Goal: Find specific page/section: Find specific page/section

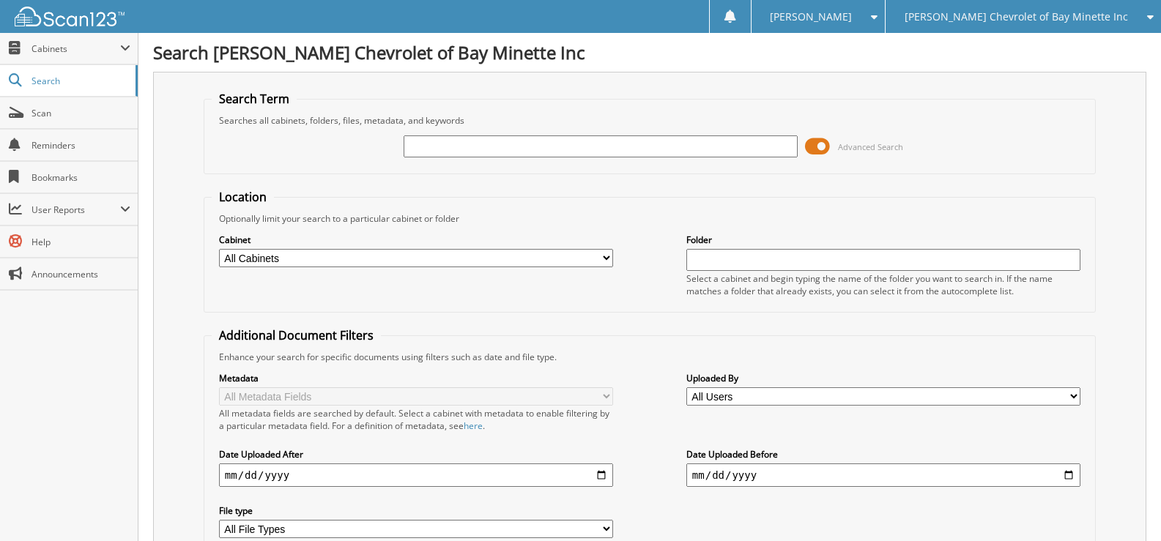
click at [534, 155] on input "text" at bounding box center [601, 147] width 394 height 22
type input "2615374"
click at [58, 115] on span "Scan" at bounding box center [80, 113] width 99 height 12
